Goal: Information Seeking & Learning: Learn about a topic

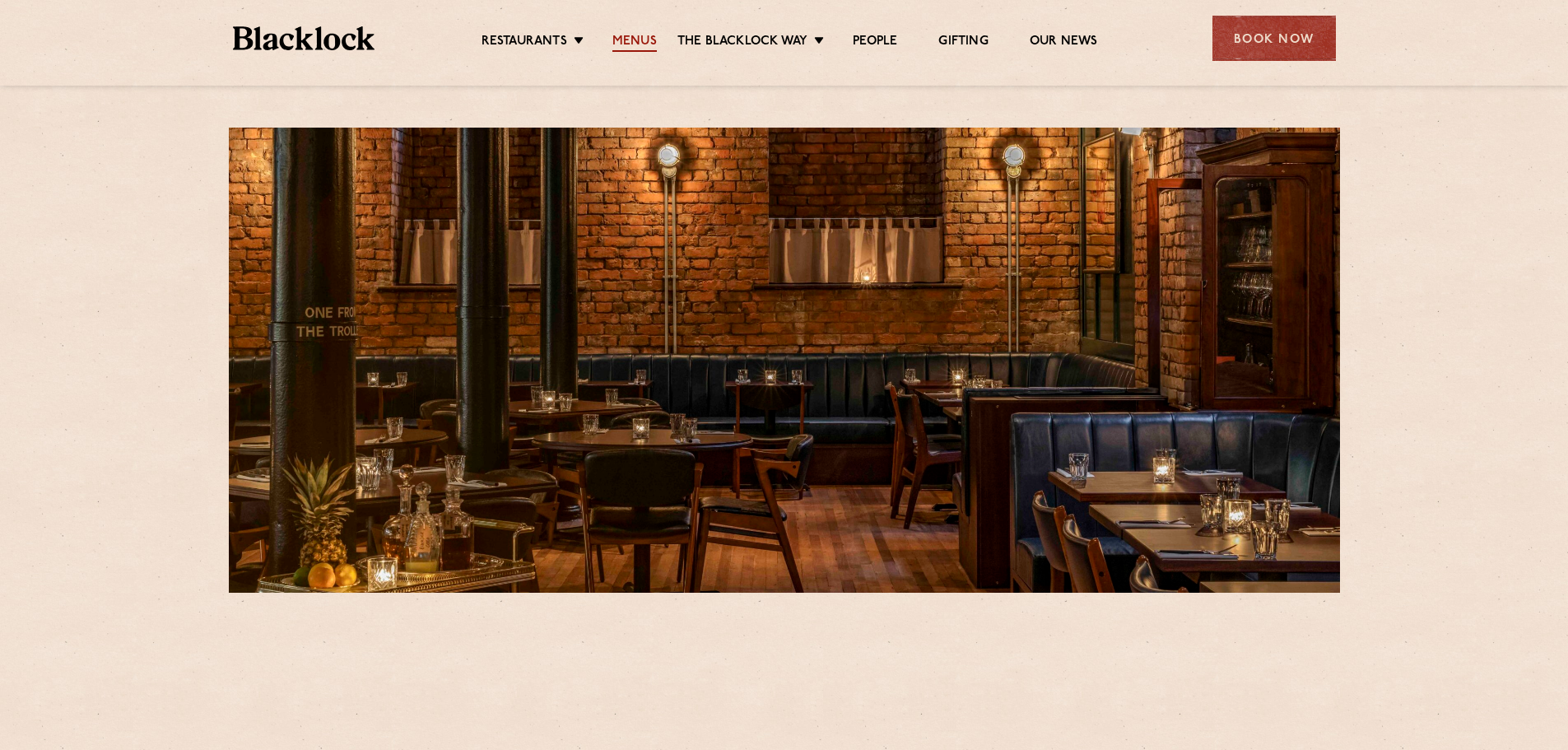
click at [627, 43] on link "Menus" at bounding box center [634, 43] width 45 height 18
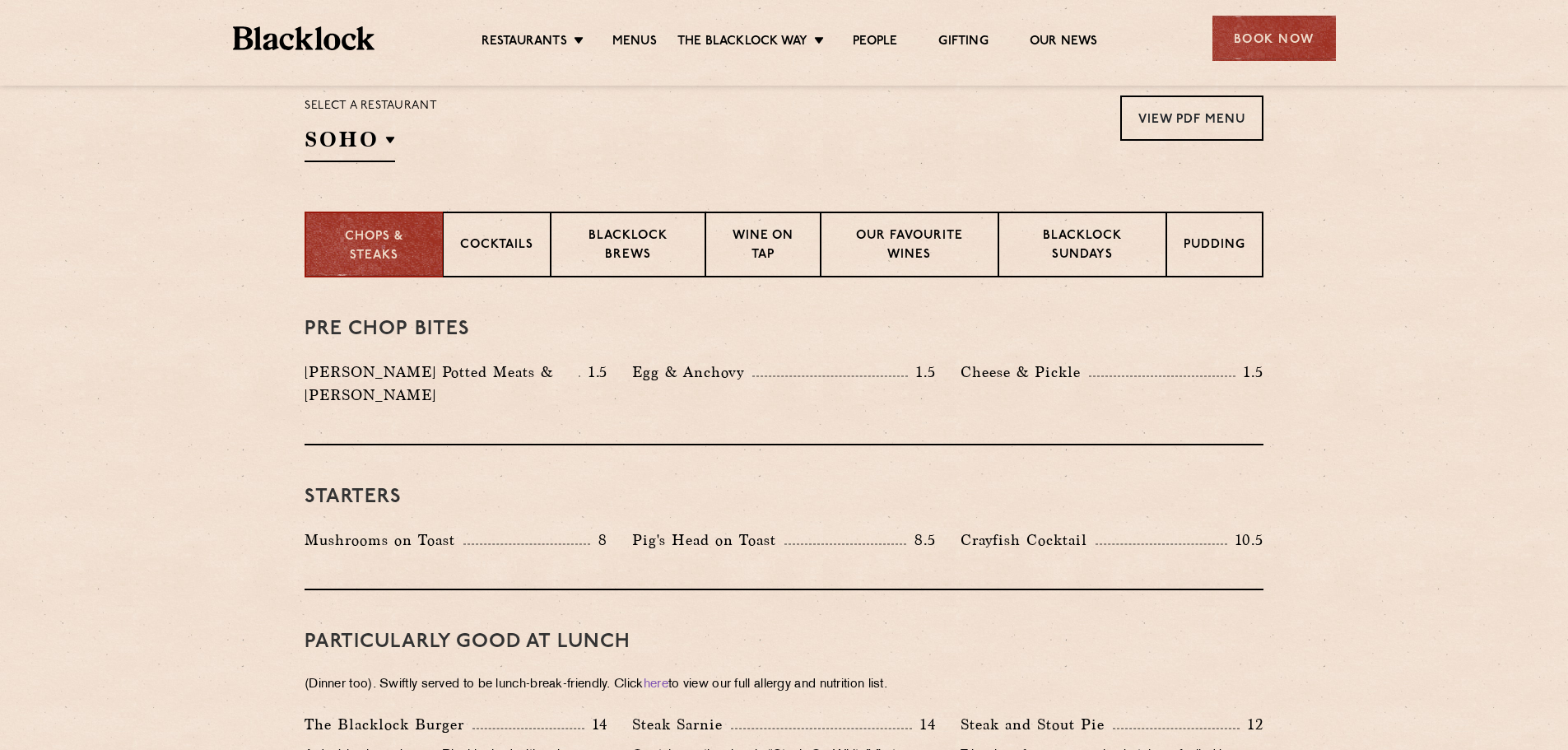
scroll to position [494, 0]
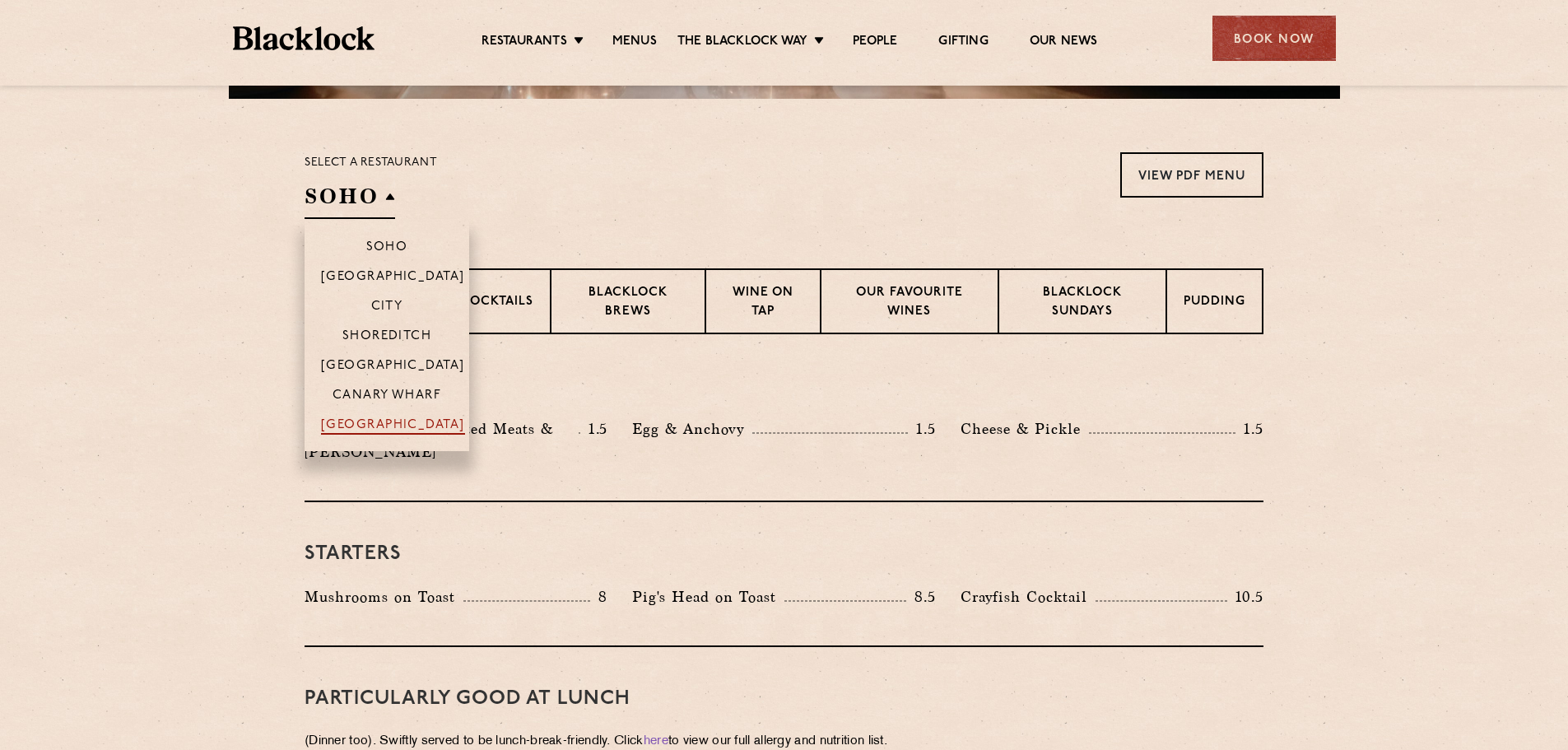
click at [379, 429] on p "[GEOGRAPHIC_DATA]" at bounding box center [393, 426] width 144 height 17
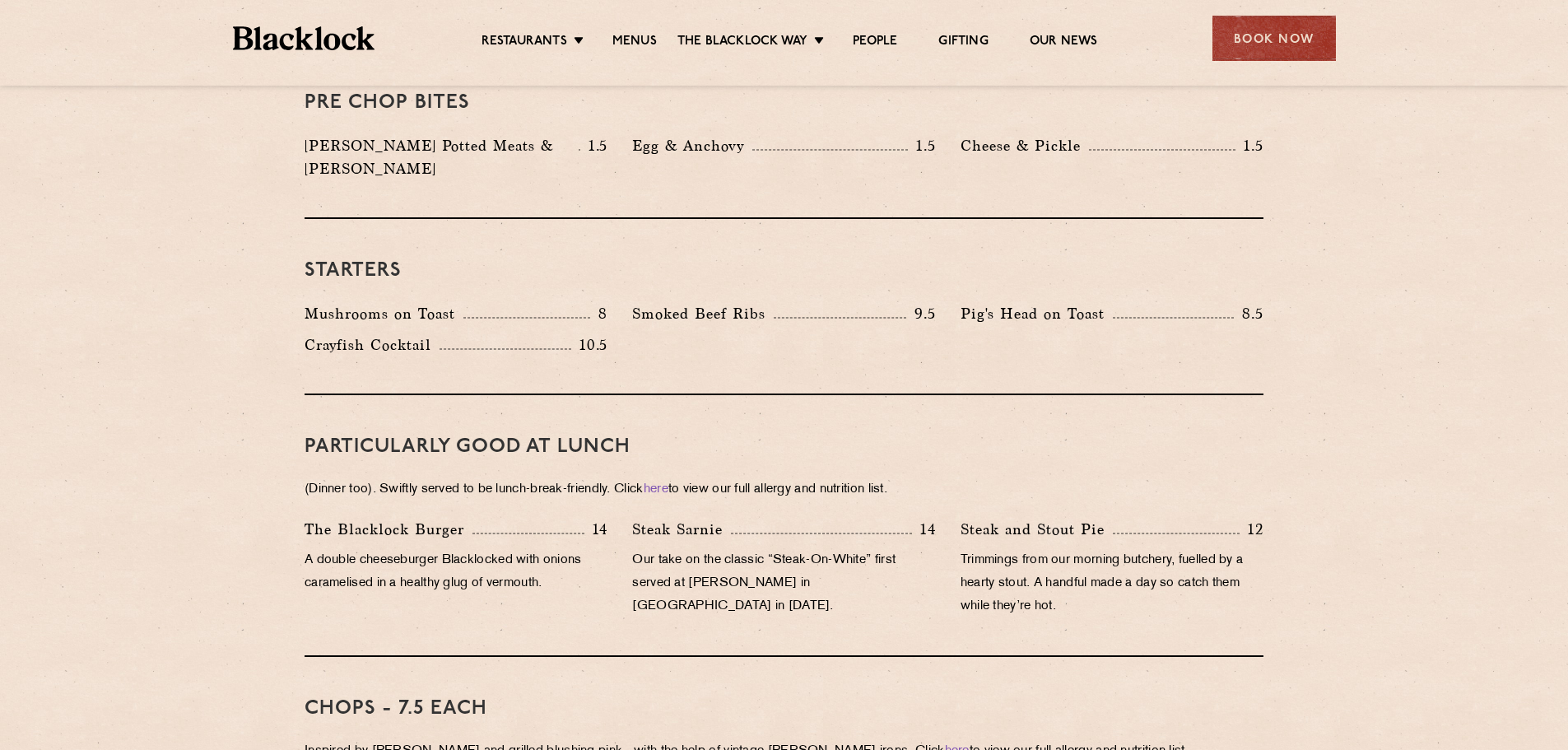
scroll to position [741, 0]
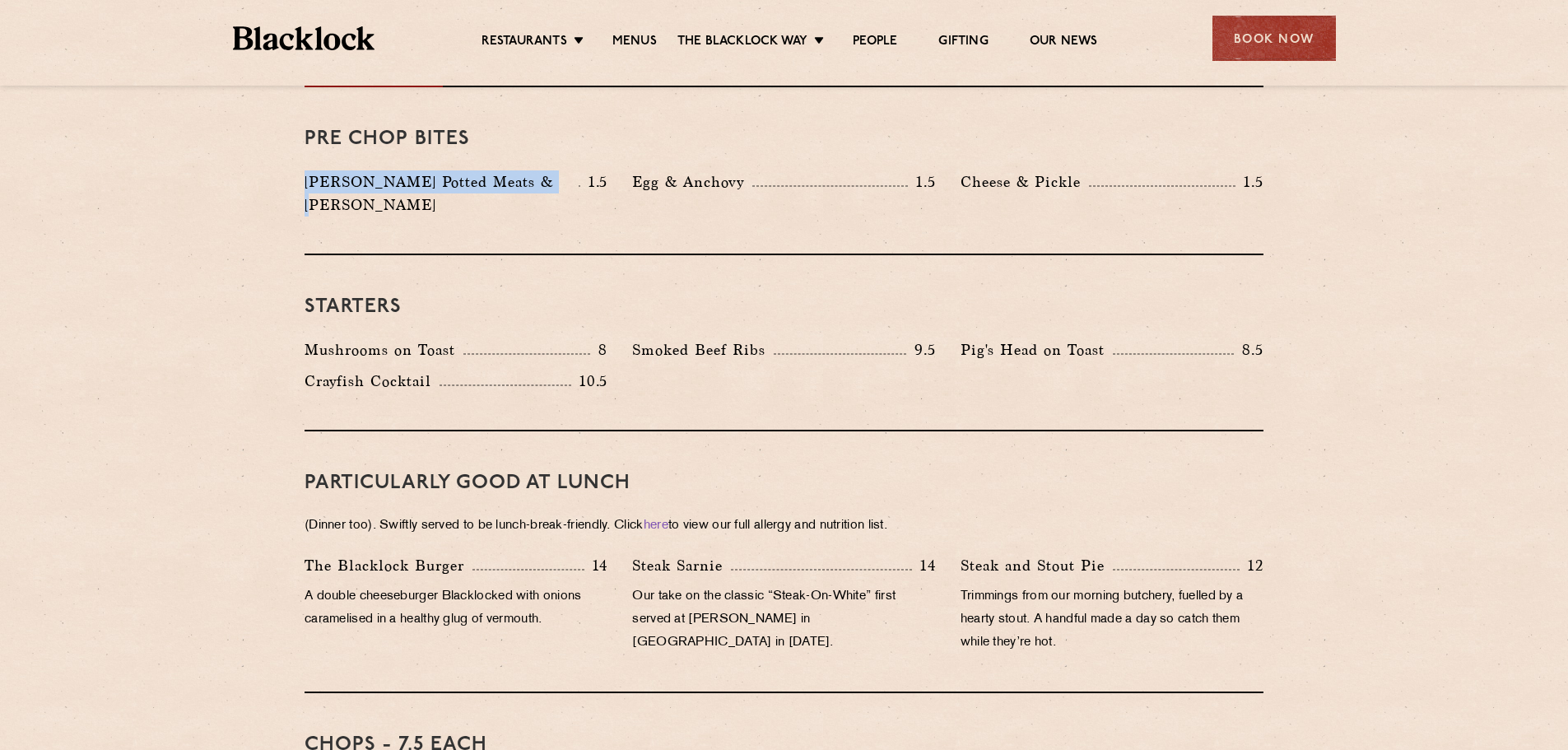
drag, startPoint x: 549, startPoint y: 178, endPoint x: 300, endPoint y: 171, distance: 249.1
click at [300, 171] on div "[PERSON_NAME] Potted Meats & [PERSON_NAME] 1.5" at bounding box center [456, 197] width 328 height 54
copy p "[PERSON_NAME] Potted Meats & Kimch"
